Goal: Information Seeking & Learning: Learn about a topic

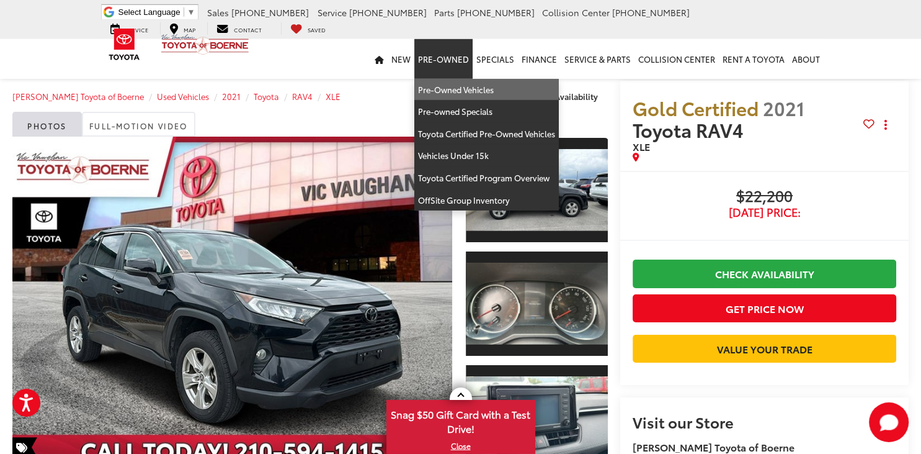
click at [473, 92] on link "Pre-Owned Vehicles" at bounding box center [486, 90] width 145 height 22
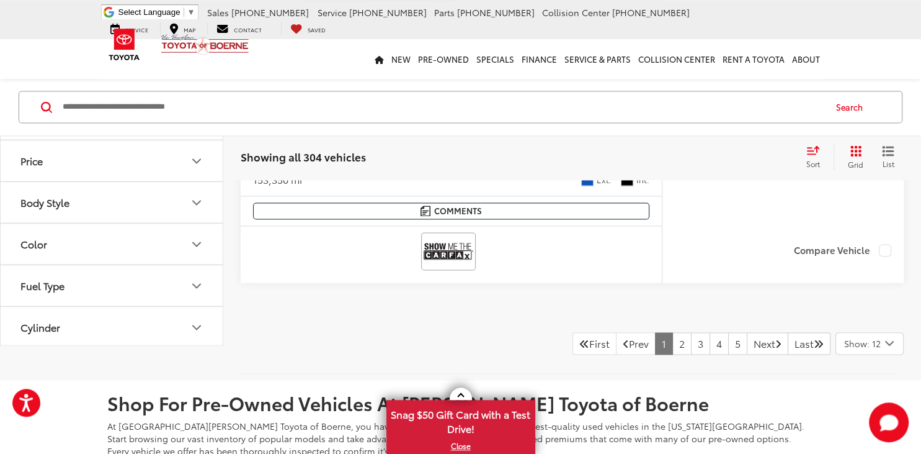
scroll to position [6334, 0]
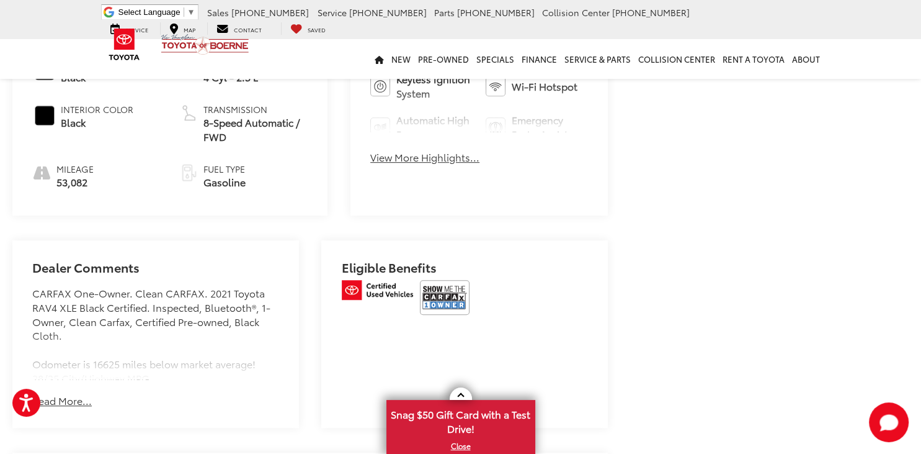
scroll to position [644, 0]
click at [67, 393] on button "Read More..." at bounding box center [62, 400] width 60 height 14
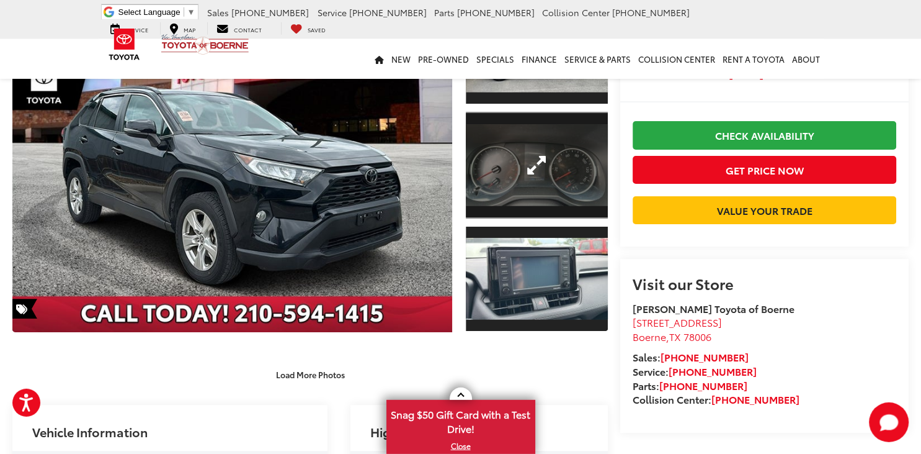
scroll to position [139, 0]
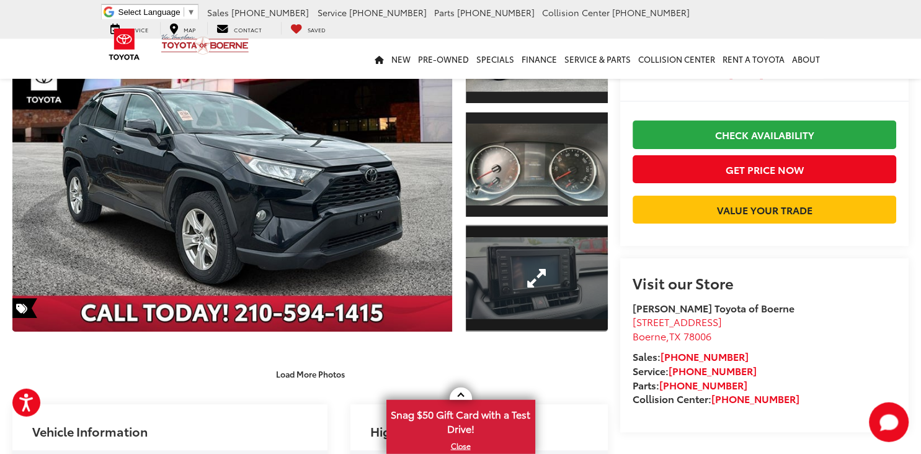
click at [525, 290] on link "Expand Photo 3" at bounding box center [537, 278] width 142 height 107
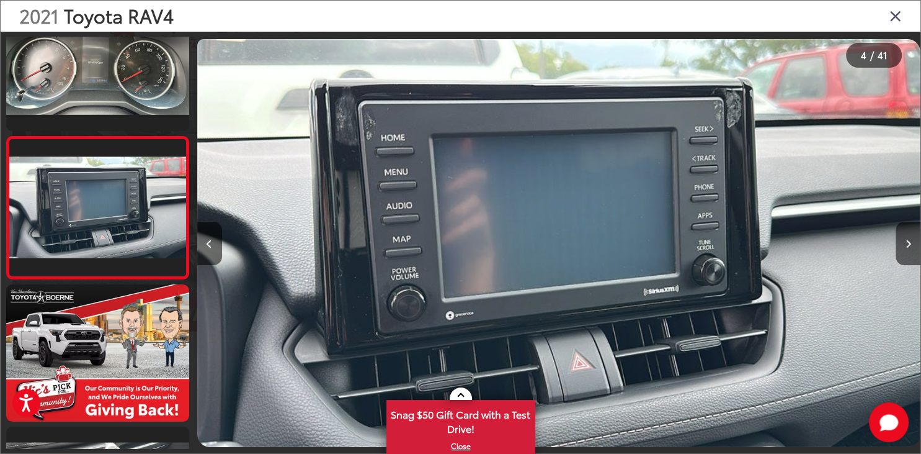
scroll to position [0, 2172]
click at [912, 236] on button "Next image" at bounding box center [908, 243] width 25 height 43
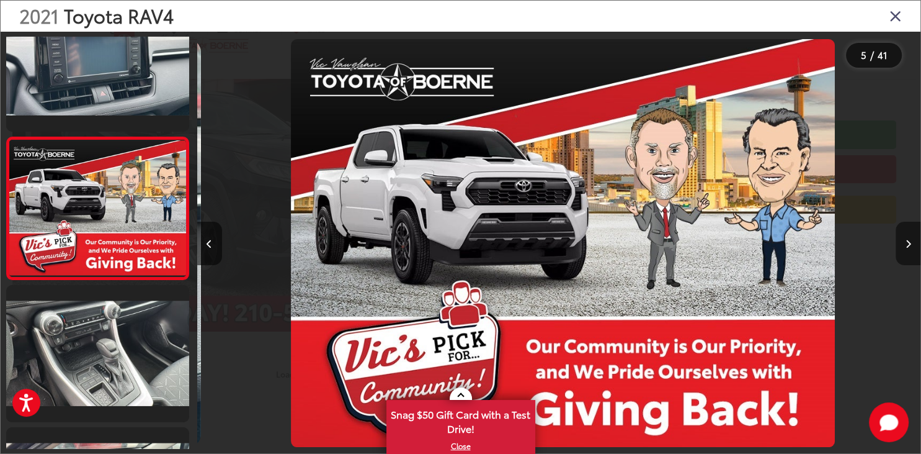
scroll to position [470, 0]
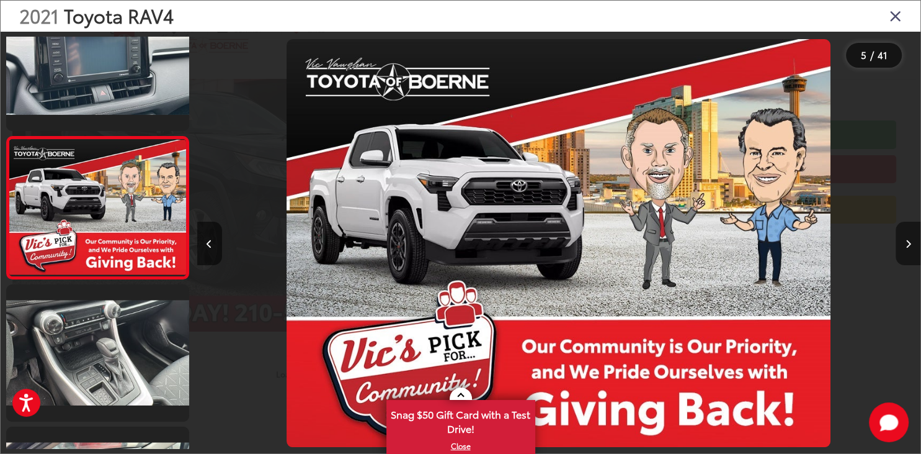
click at [912, 236] on button "Next image" at bounding box center [908, 243] width 25 height 43
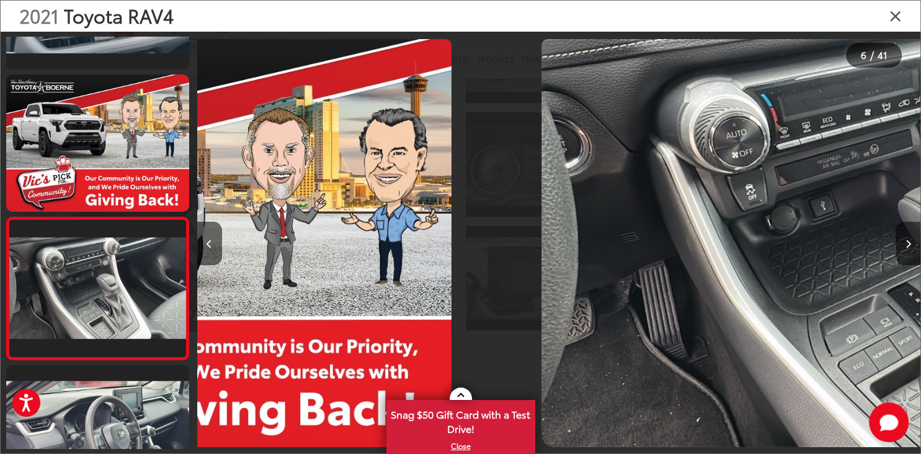
scroll to position [0, 0]
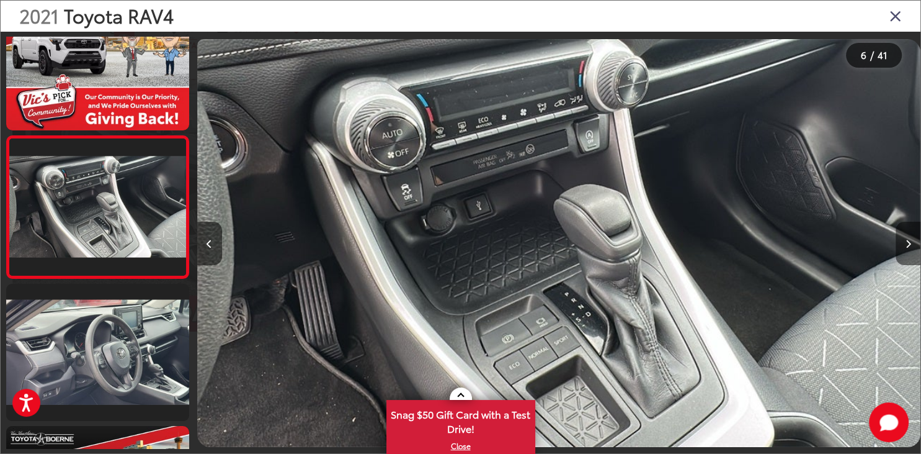
click at [906, 242] on icon "Next image" at bounding box center [909, 243] width 6 height 9
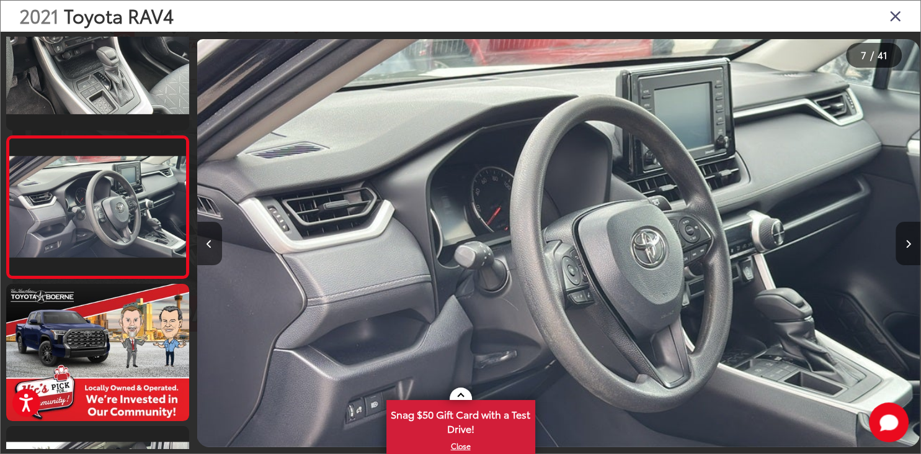
click at [906, 242] on icon "Next image" at bounding box center [909, 243] width 6 height 9
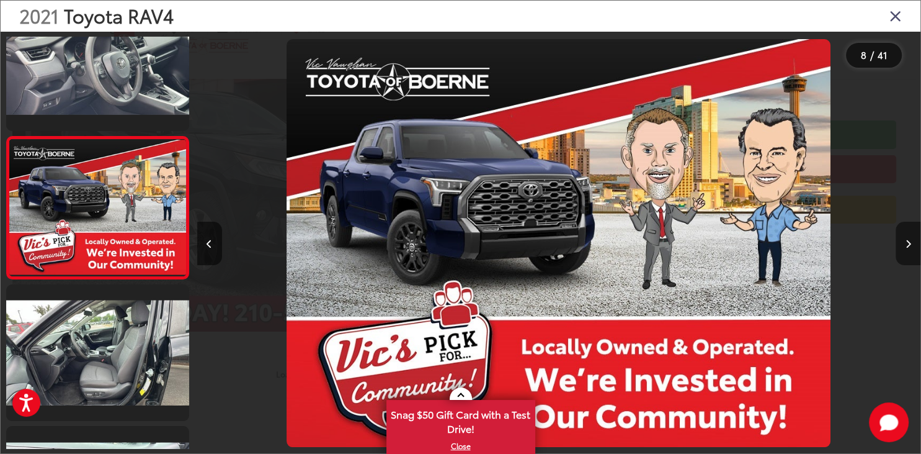
click at [906, 242] on icon "Next image" at bounding box center [909, 243] width 6 height 9
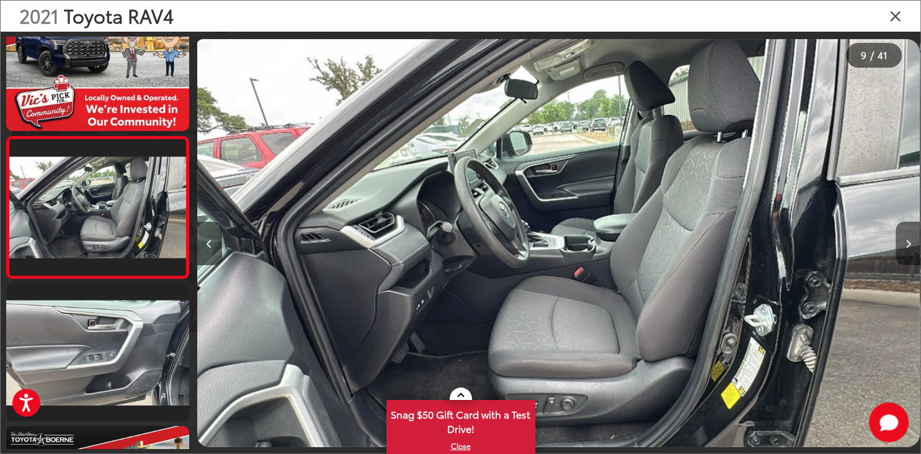
click at [906, 242] on icon "Next image" at bounding box center [909, 243] width 6 height 9
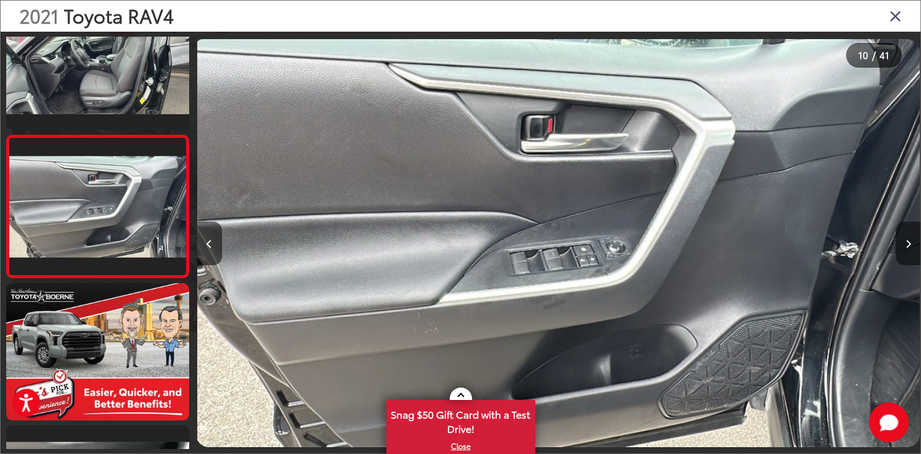
click at [906, 242] on icon "Next image" at bounding box center [909, 243] width 6 height 9
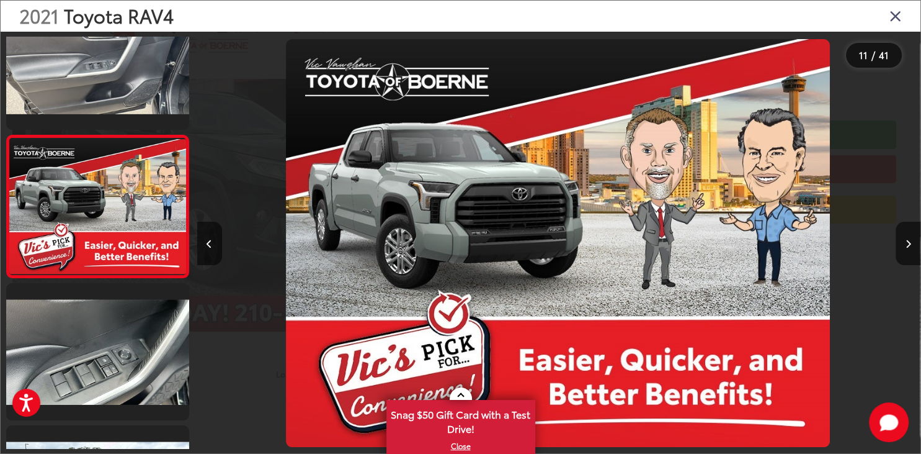
click at [896, 26] on div "2021 Toyota RAV4" at bounding box center [461, 16] width 920 height 31
click at [896, 20] on icon "Close gallery" at bounding box center [896, 15] width 12 height 16
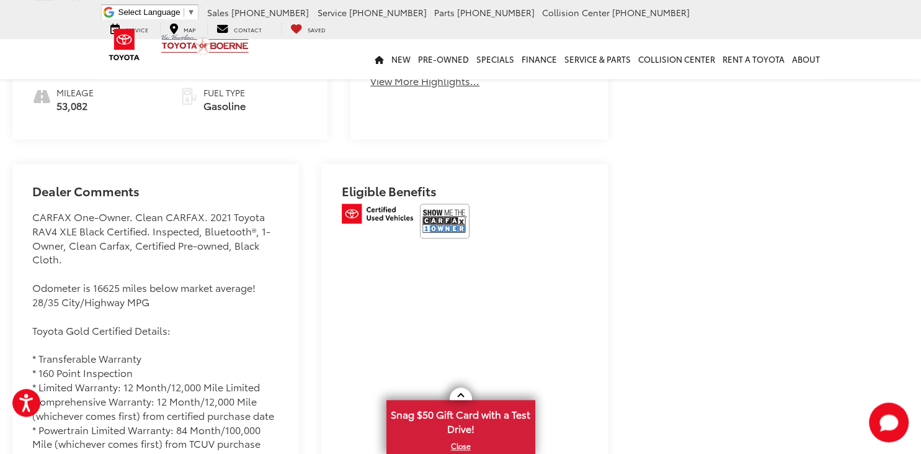
click at [458, 208] on img at bounding box center [445, 221] width 50 height 35
